Goal: Task Accomplishment & Management: Use online tool/utility

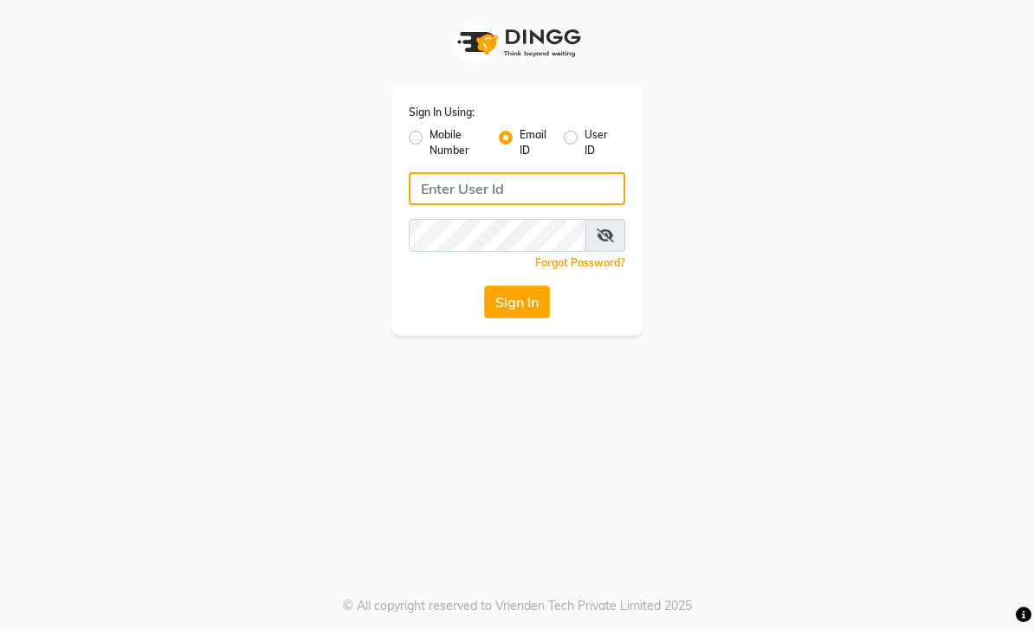
click at [527, 193] on input "Username" at bounding box center [517, 188] width 216 height 33
type input "[EMAIL_ADDRESS][DOMAIN_NAME]"
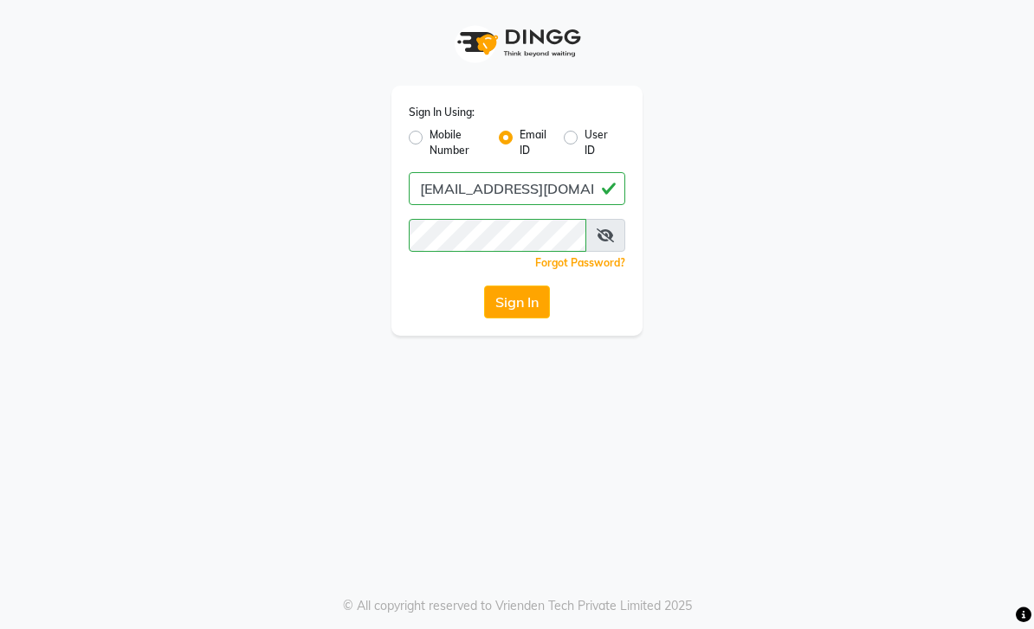
click at [523, 317] on button "Sign In" at bounding box center [517, 302] width 66 height 33
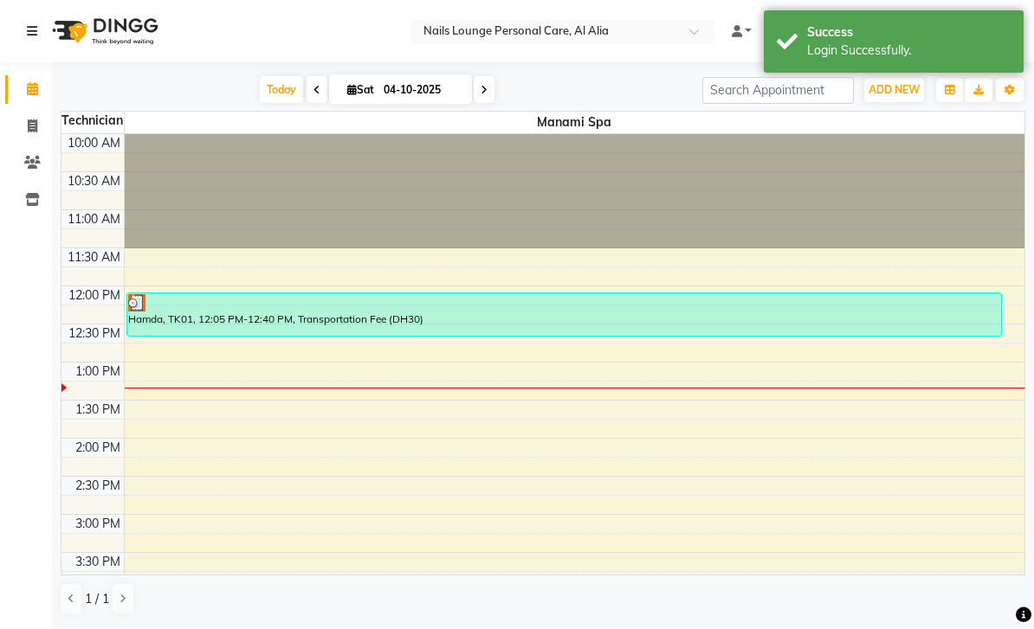
click at [28, 129] on icon at bounding box center [33, 125] width 10 height 13
select select "service"
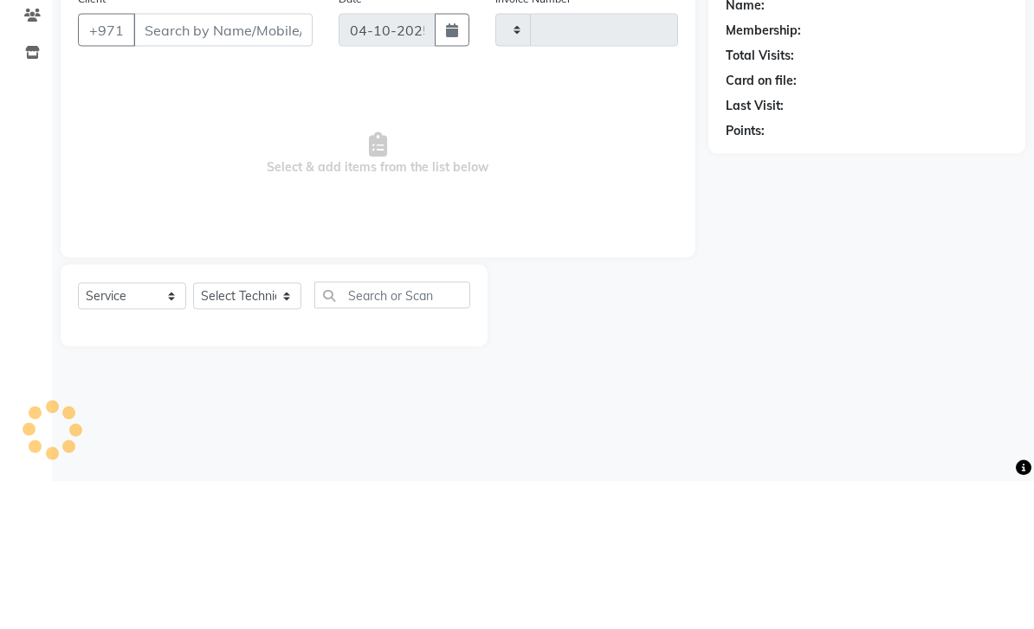
type input "2924"
select select "6884"
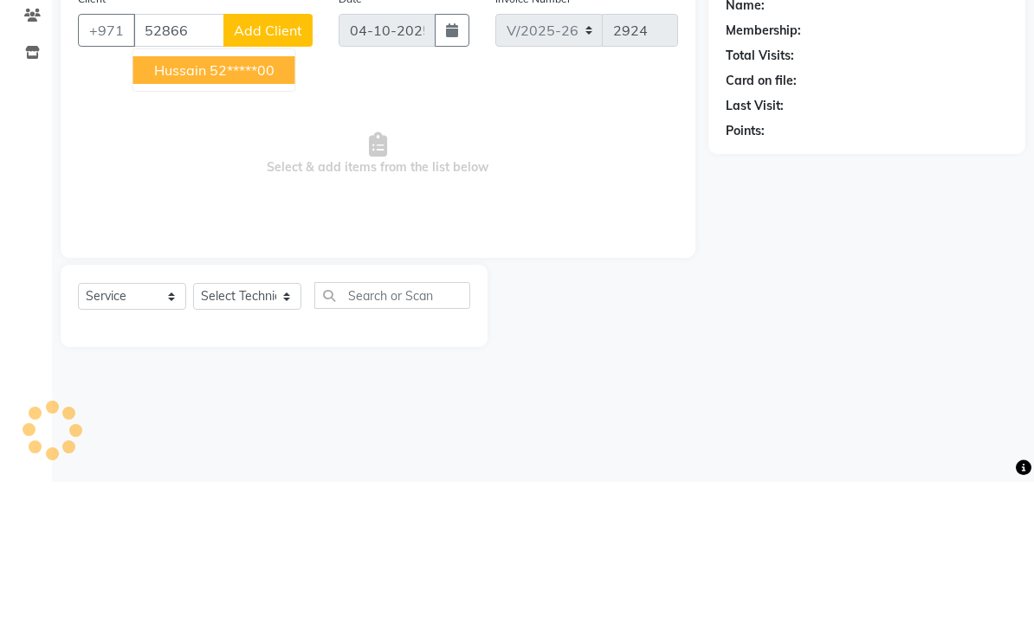
click at [274, 209] on ngb-highlight "52*****00" at bounding box center [241, 217] width 65 height 17
type input "52*****00"
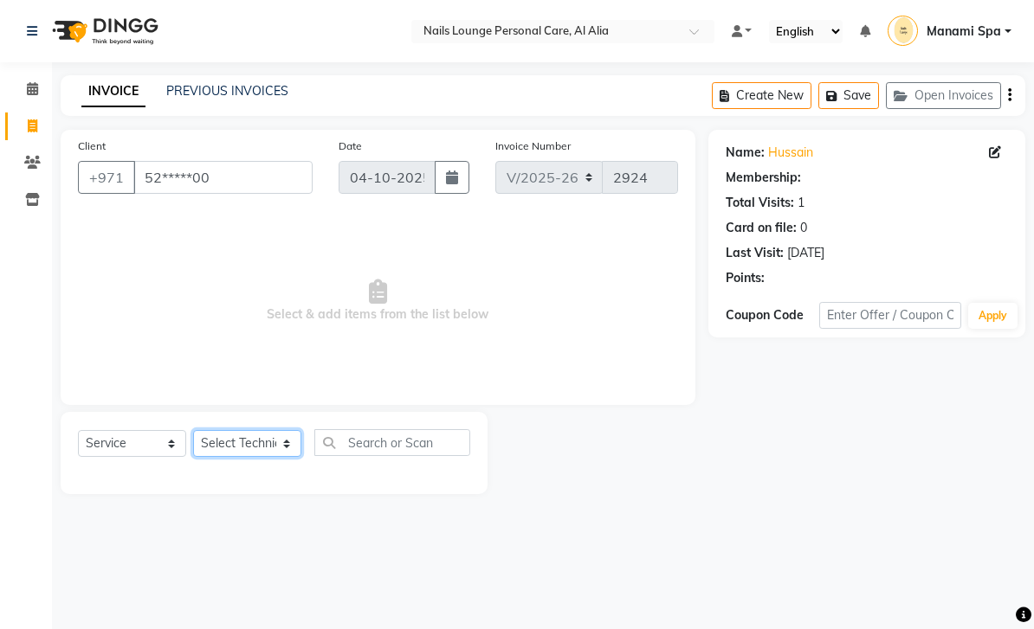
click at [294, 452] on select "Select Technician [PERSON_NAME] [PERSON_NAME] [PERSON_NAME] [PERSON_NAME] Manam…" at bounding box center [247, 443] width 108 height 27
select select "53951"
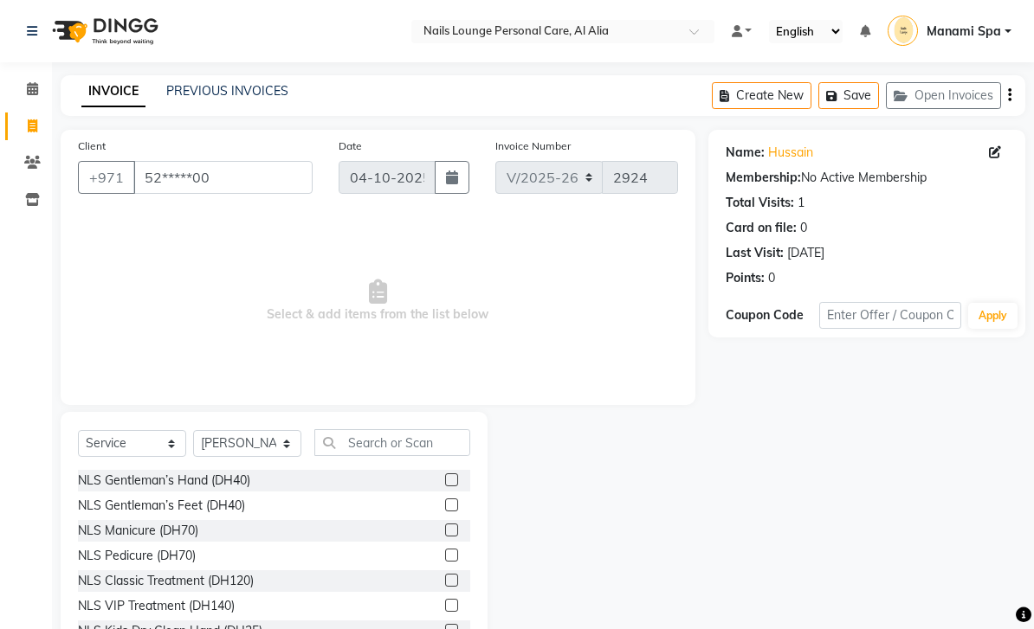
click at [242, 485] on div "NLS Gentleman’s Hand (DH40)" at bounding box center [164, 481] width 172 height 18
checkbox input "false"
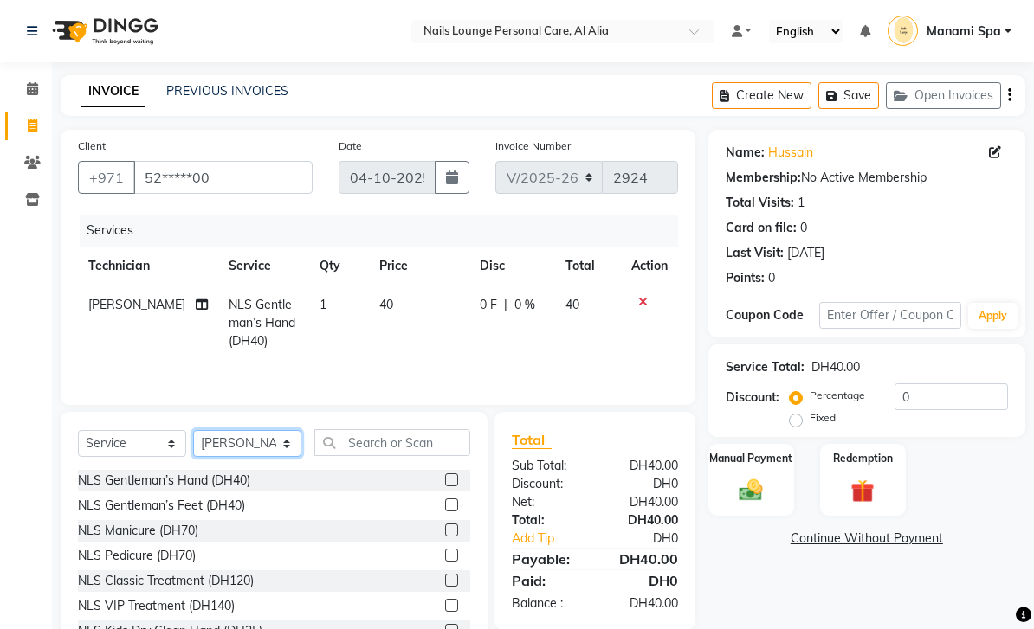
click at [293, 446] on select "Select Technician [PERSON_NAME] [PERSON_NAME] [PERSON_NAME] [PERSON_NAME] Manam…" at bounding box center [247, 443] width 108 height 27
select select "89757"
click at [236, 500] on div "NLS Gentleman’s Feet (DH40)" at bounding box center [161, 506] width 167 height 18
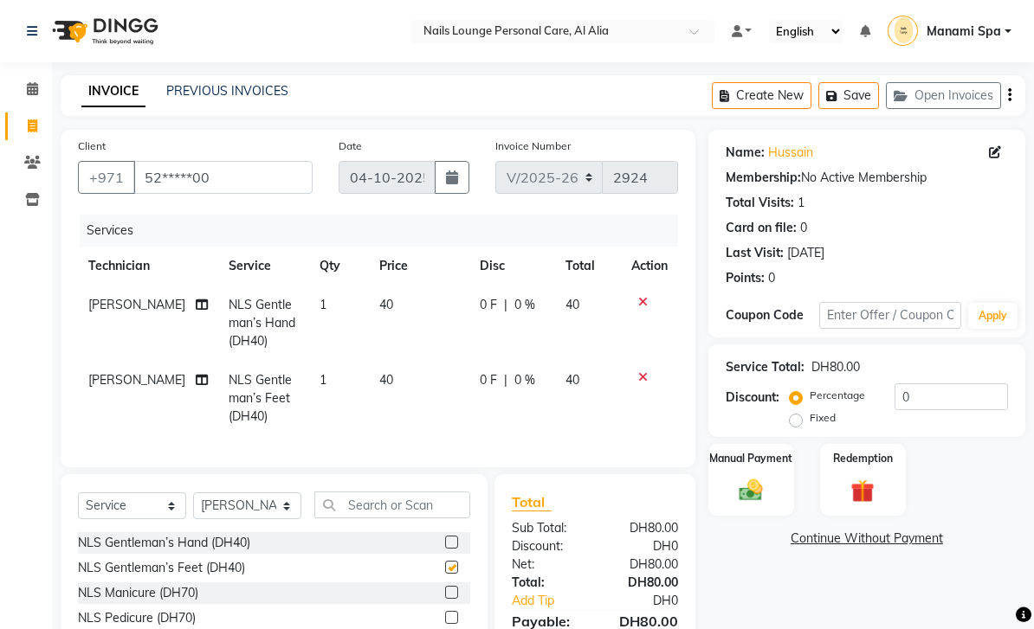
checkbox input "false"
click at [763, 498] on img at bounding box center [750, 490] width 38 height 27
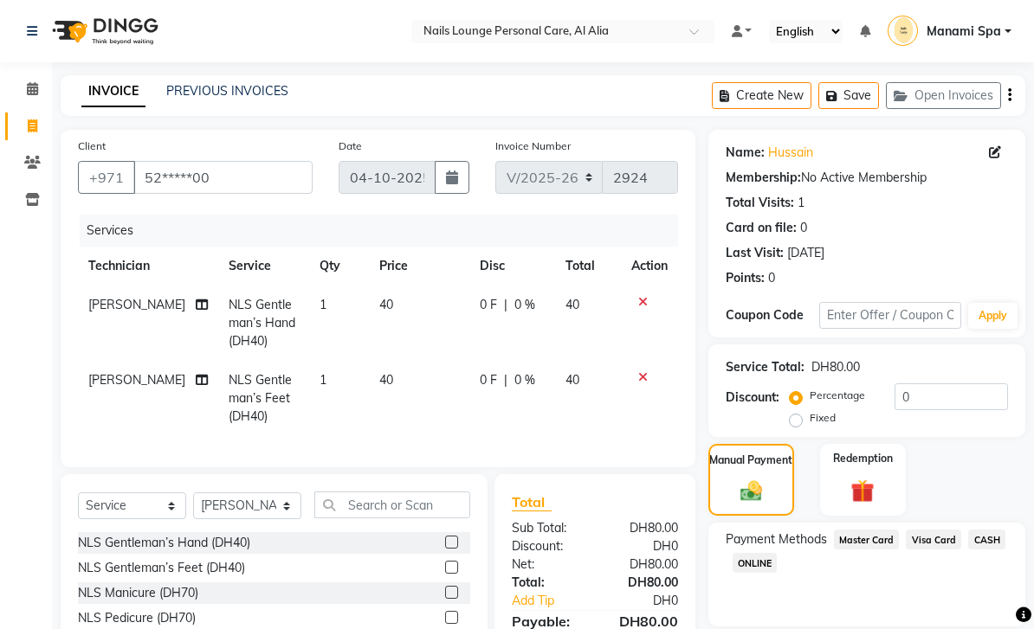
click at [937, 538] on span "Visa Card" at bounding box center [932, 540] width 55 height 20
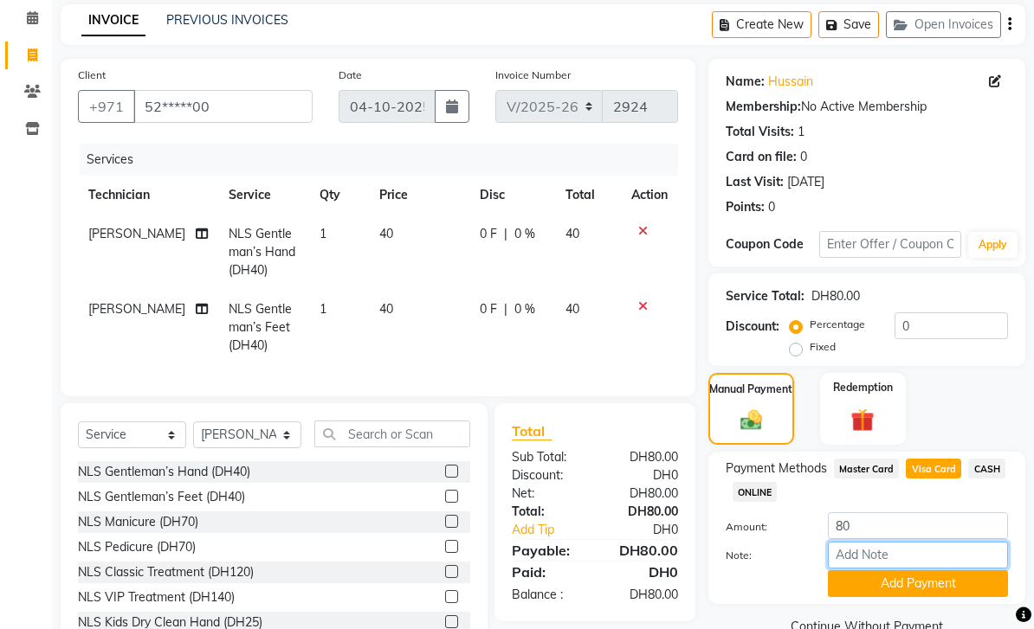
click at [911, 563] on input "Note:" at bounding box center [918, 555] width 180 height 27
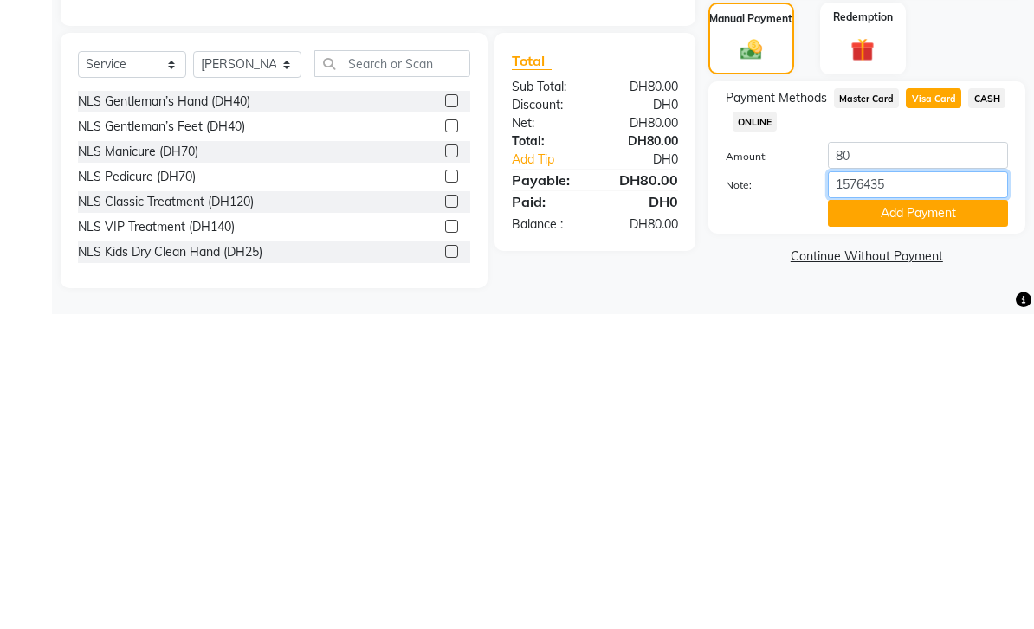
type input "15764351"
click at [931, 515] on button "Add Payment" at bounding box center [918, 528] width 180 height 27
